Goal: Find contact information: Find contact information

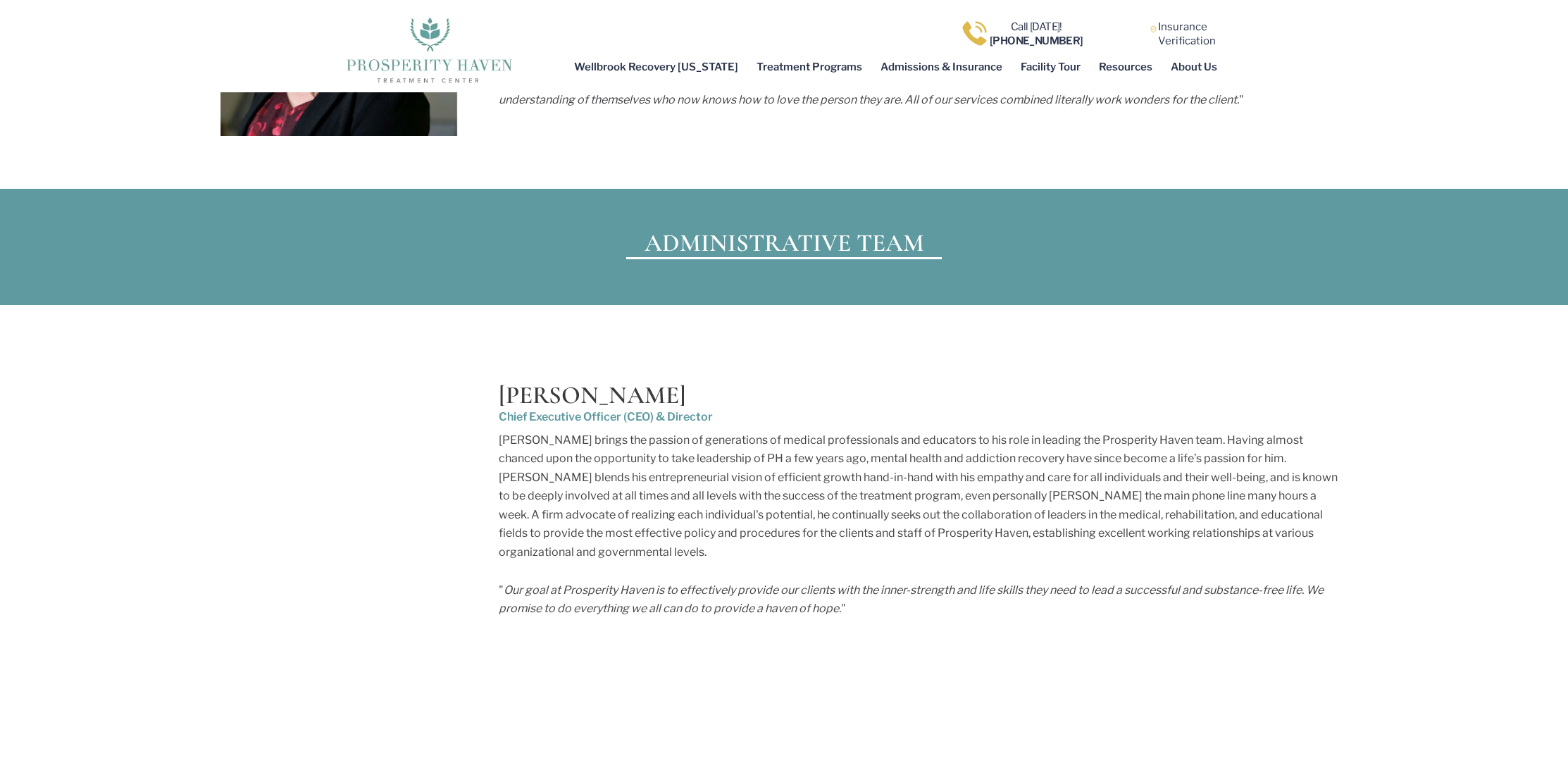
click at [519, 383] on h3 "Meir Kasnett" at bounding box center [924, 396] width 850 height 25
drag, startPoint x: 519, startPoint y: 358, endPoint x: 600, endPoint y: 351, distance: 81.3
click at [519, 383] on h3 "Meir Kasnett" at bounding box center [924, 396] width 850 height 25
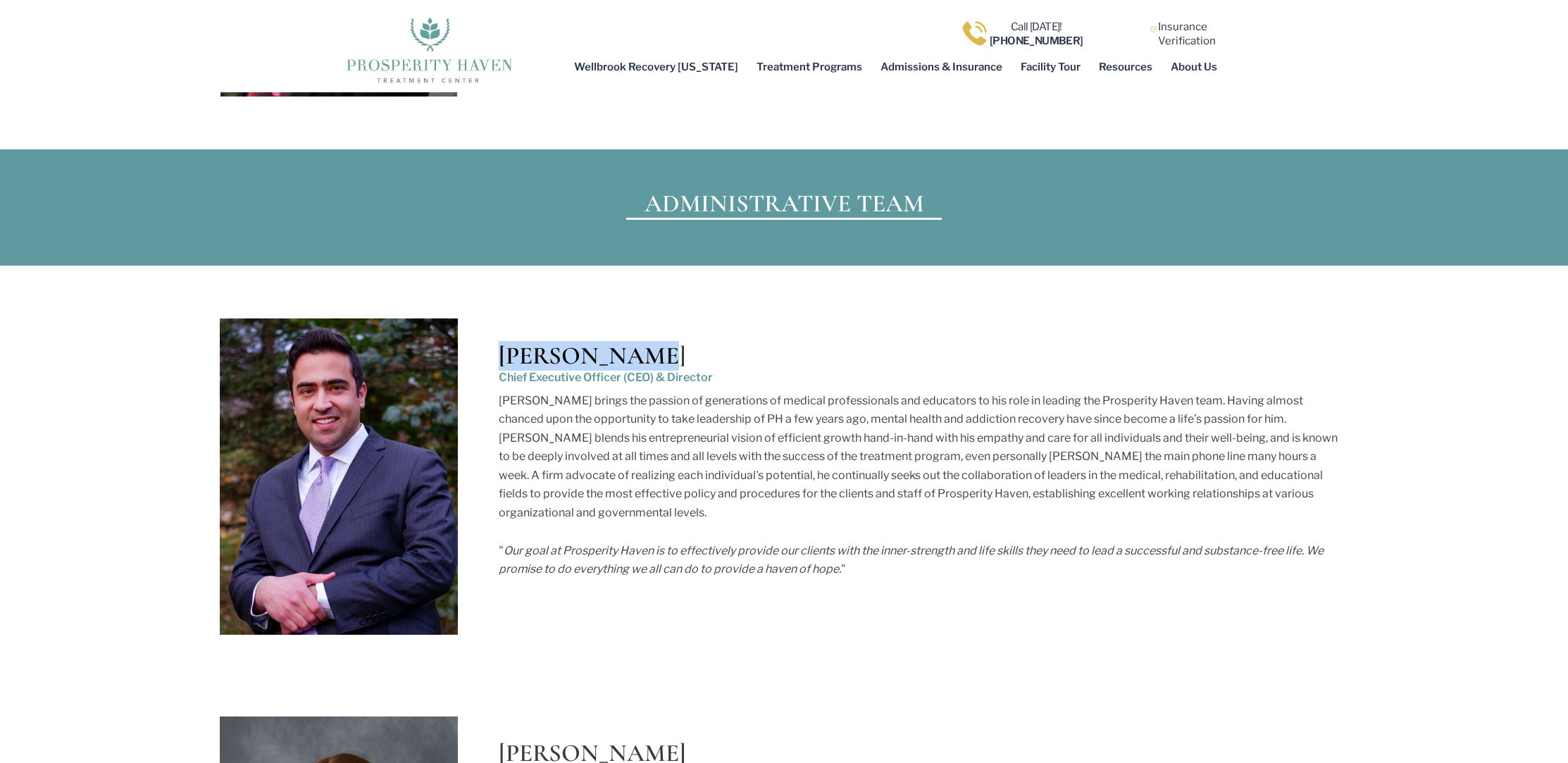
click at [600, 351] on h3 "Meir Kasnett" at bounding box center [924, 356] width 850 height 25
click at [465, 350] on div "Meir Kasnett Chief Executive Officer (CEO) & Director " Our goal at Prosperity …" at bounding box center [784, 471] width 1129 height 327
click at [550, 362] on h3 "Meir Kasnett" at bounding box center [924, 356] width 850 height 25
click at [549, 362] on h3 "Meir Kasnett" at bounding box center [924, 356] width 850 height 25
click at [668, 358] on h3 "Meir Kasnett" at bounding box center [924, 356] width 850 height 25
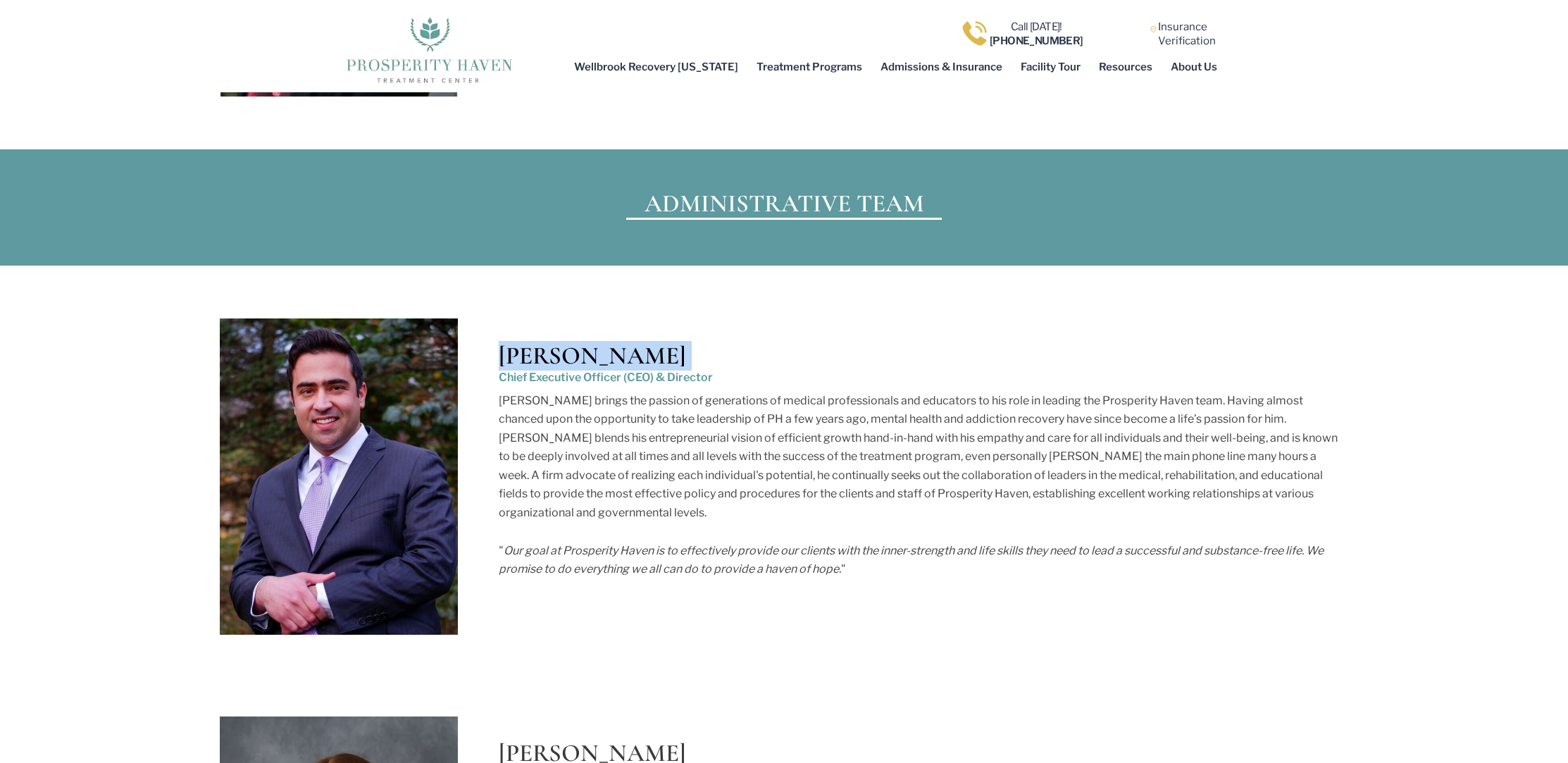
copy h3 "Meir Kasnett"
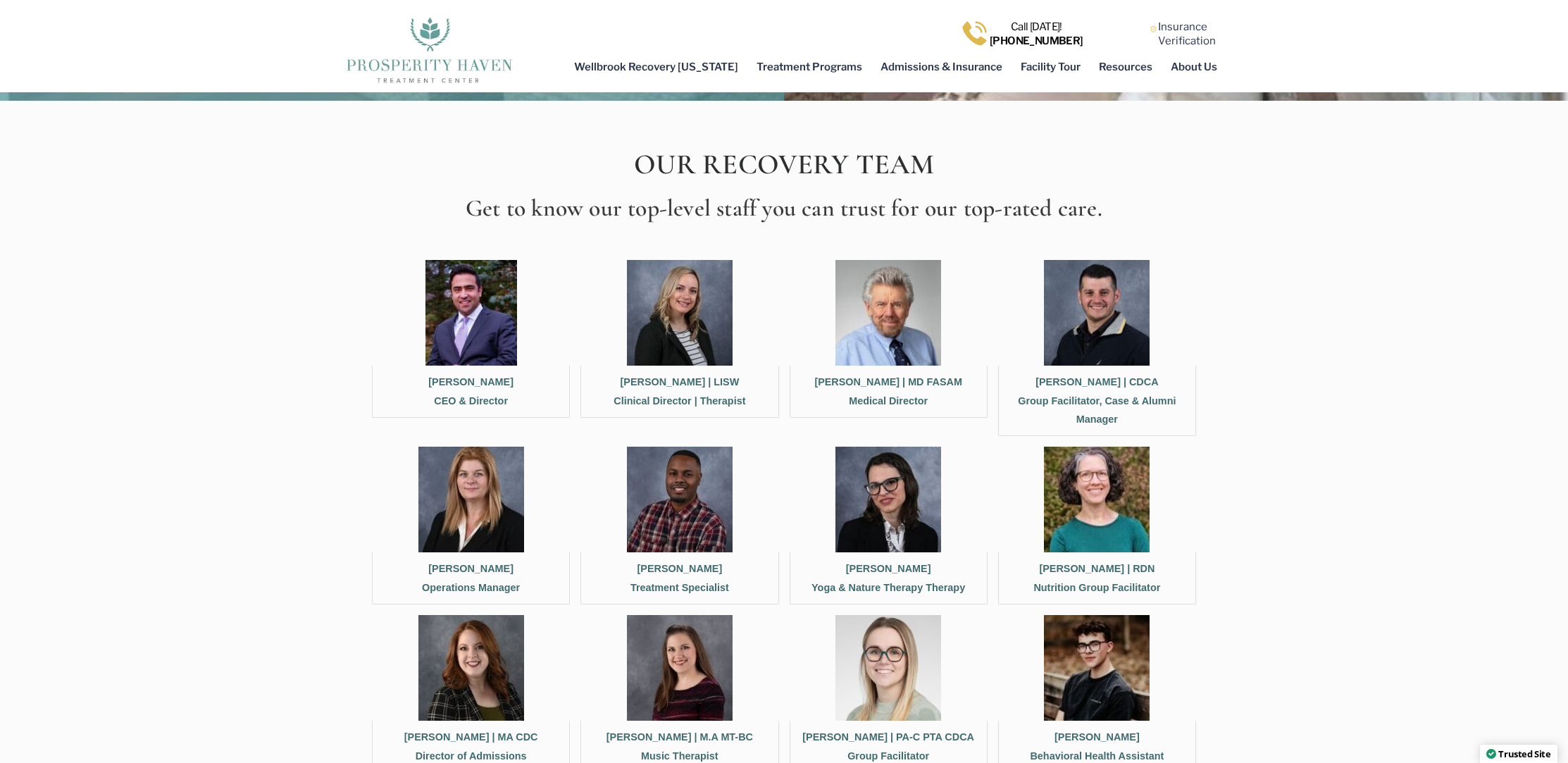
copy b ") 568-7400"
copy b "440) 568-7400"
drag, startPoint x: 1080, startPoint y: 44, endPoint x: 1011, endPoint y: 46, distance: 69.0
click at [1011, 46] on div "Call Today! (440) 568-7400" at bounding box center [1022, 33] width 197 height 28
